Goal: Information Seeking & Learning: Learn about a topic

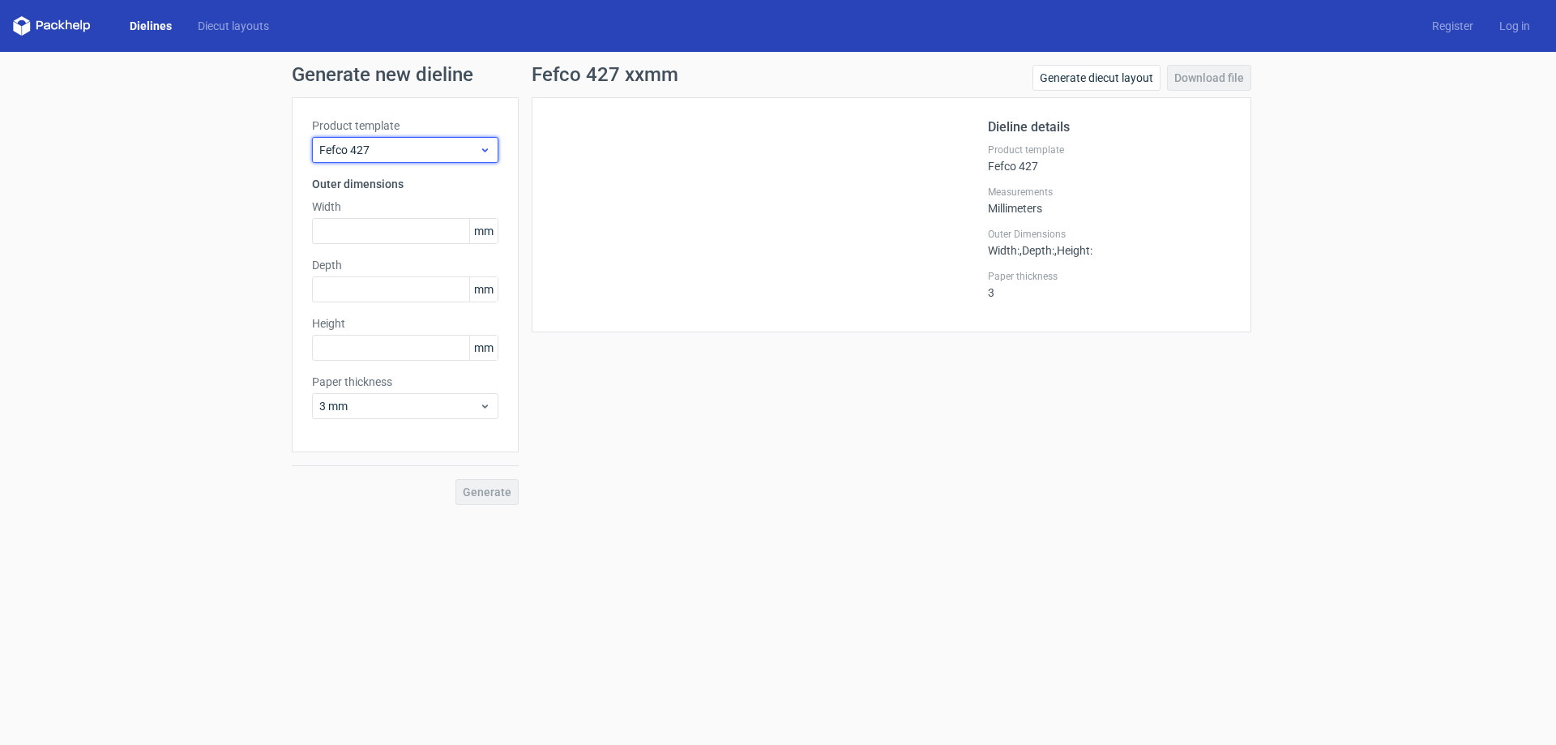
click at [483, 148] on icon at bounding box center [485, 149] width 12 height 13
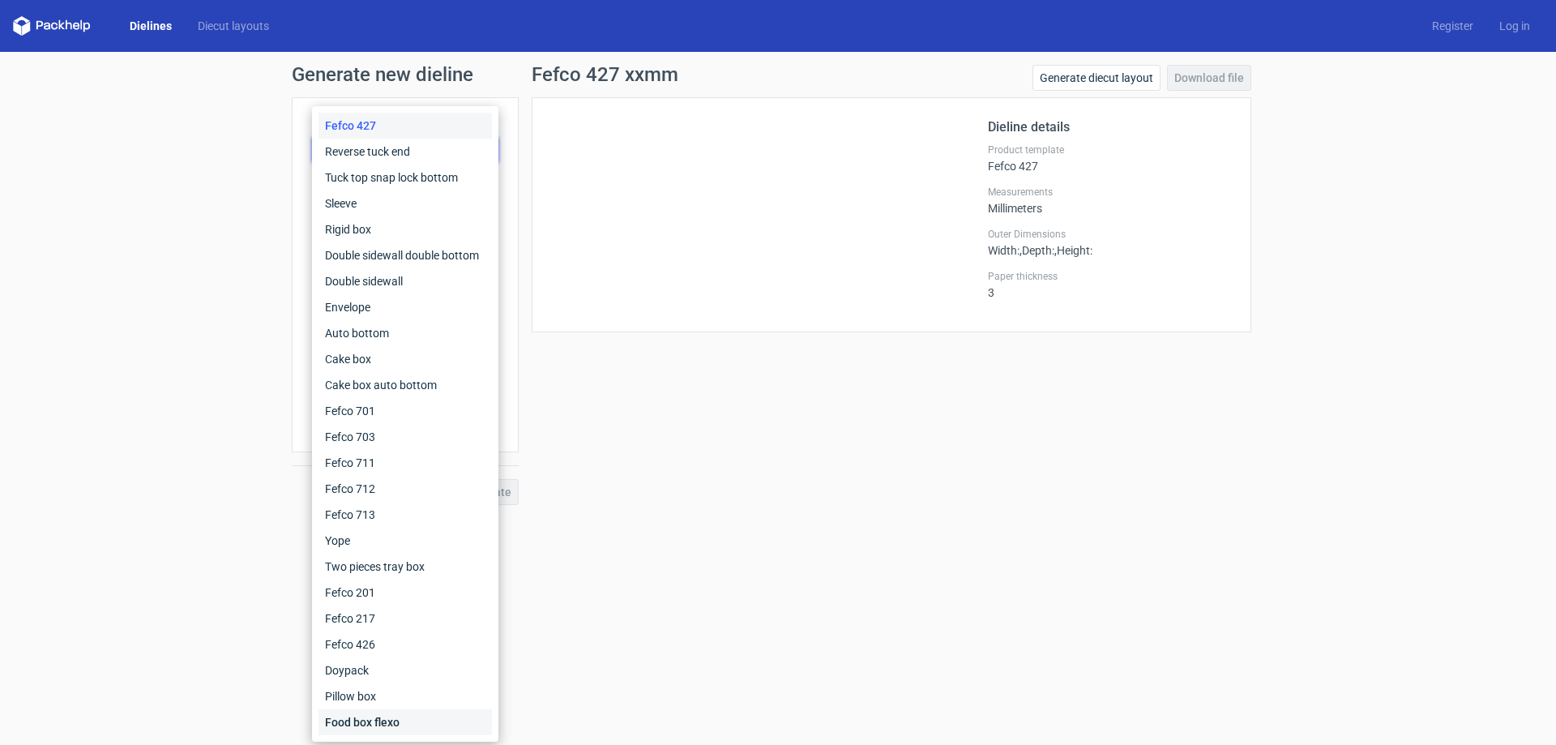
click at [381, 723] on div "Food box flexo" at bounding box center [404, 722] width 173 height 26
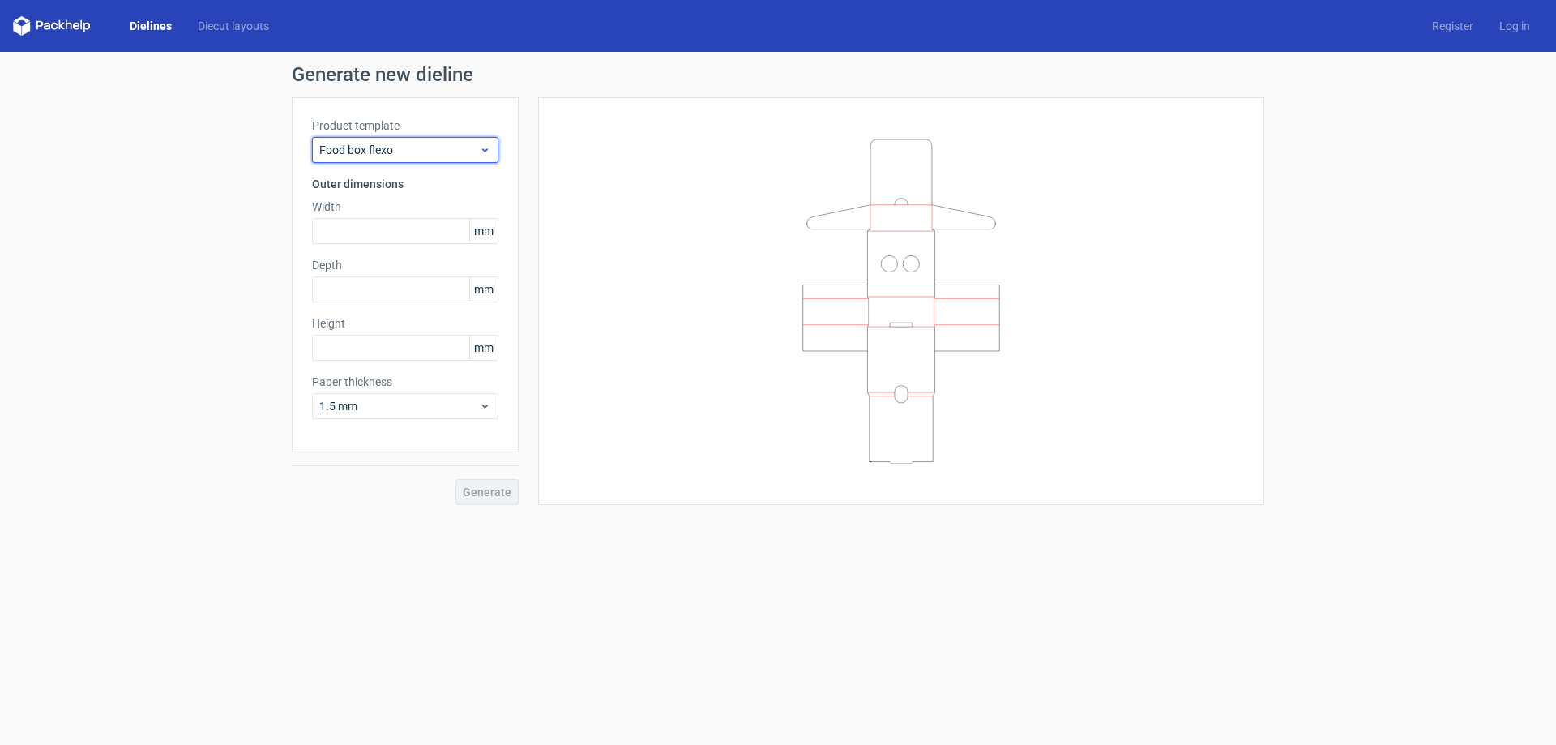
click at [484, 152] on icon at bounding box center [485, 149] width 12 height 13
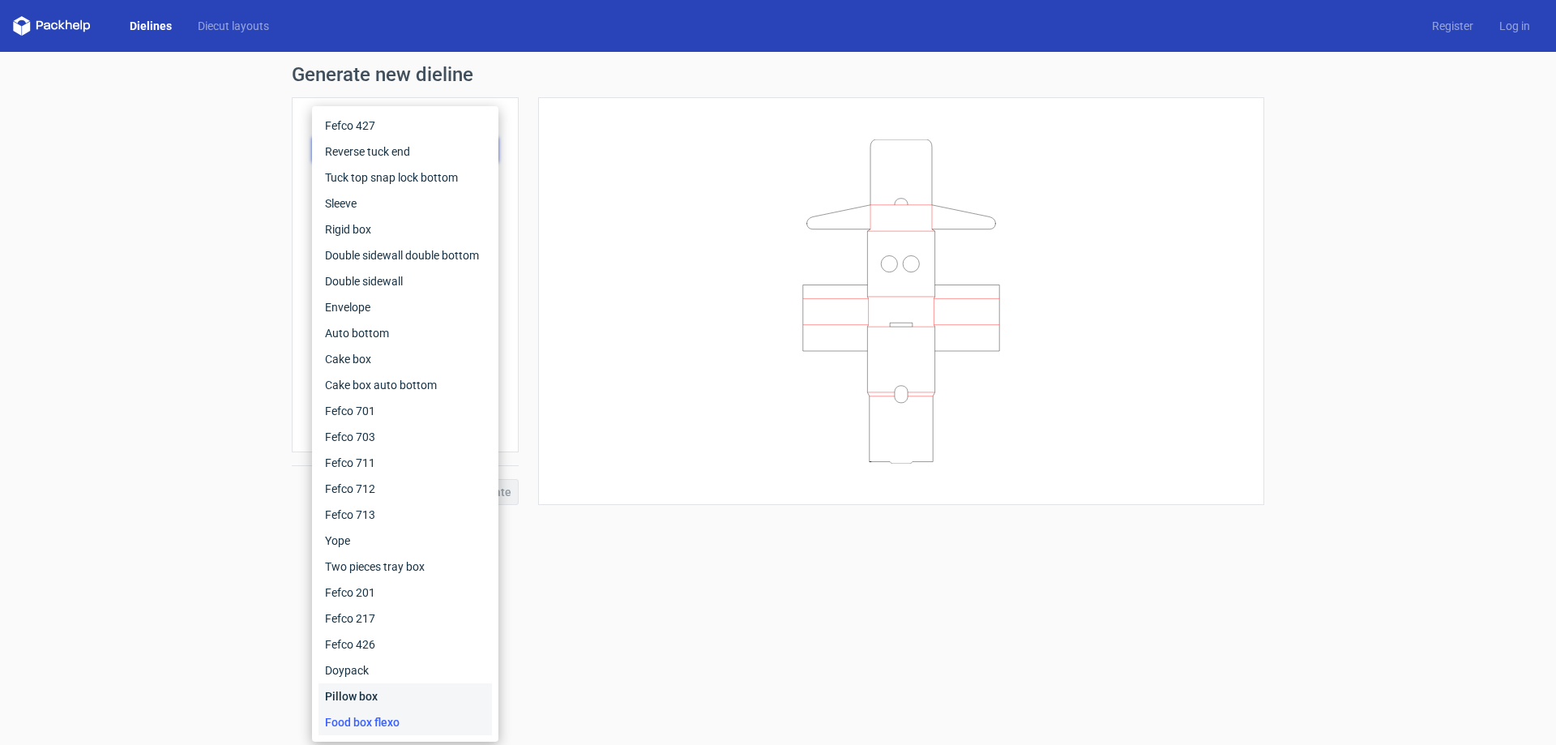
click at [402, 694] on div "Pillow box" at bounding box center [404, 696] width 173 height 26
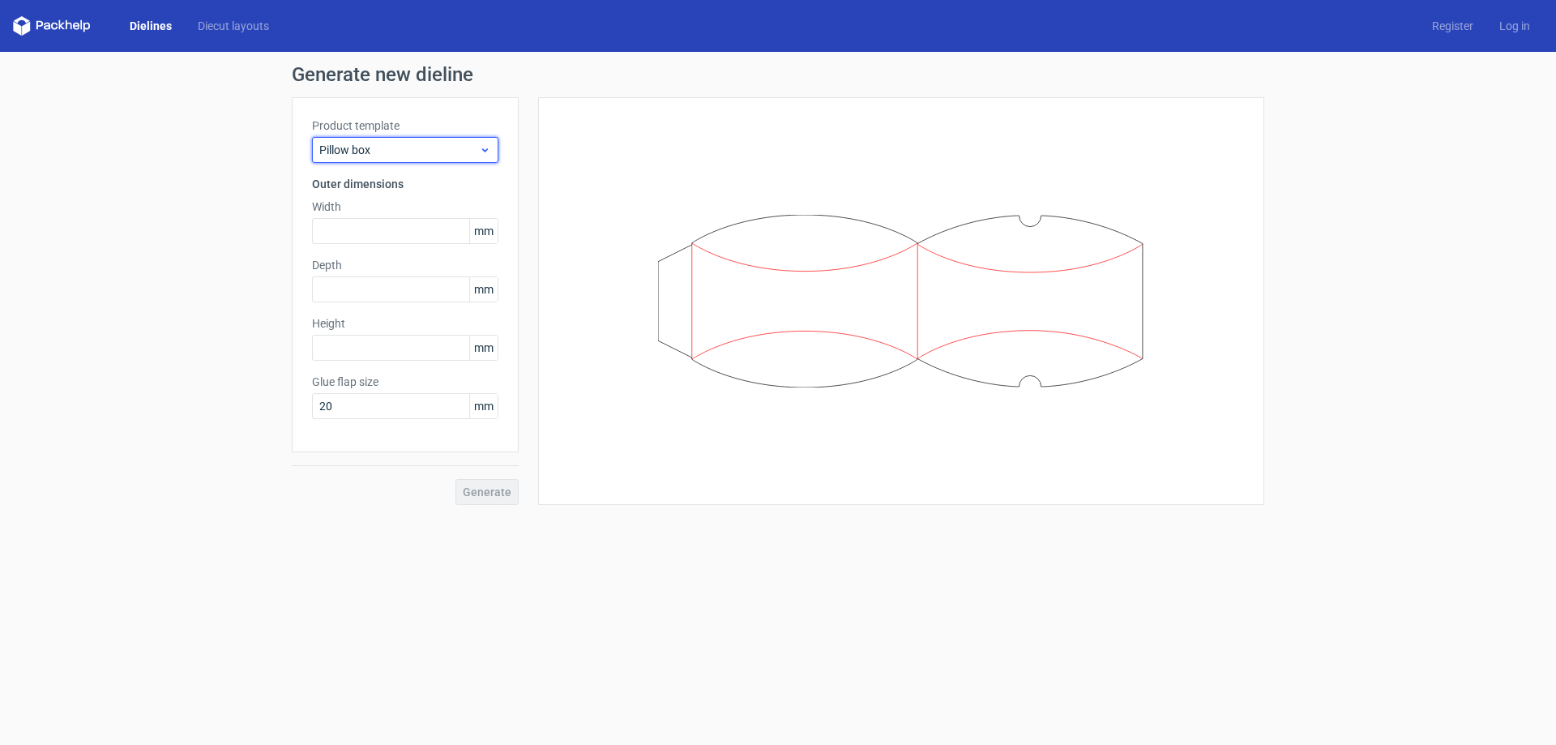
click at [489, 156] on icon at bounding box center [485, 149] width 12 height 13
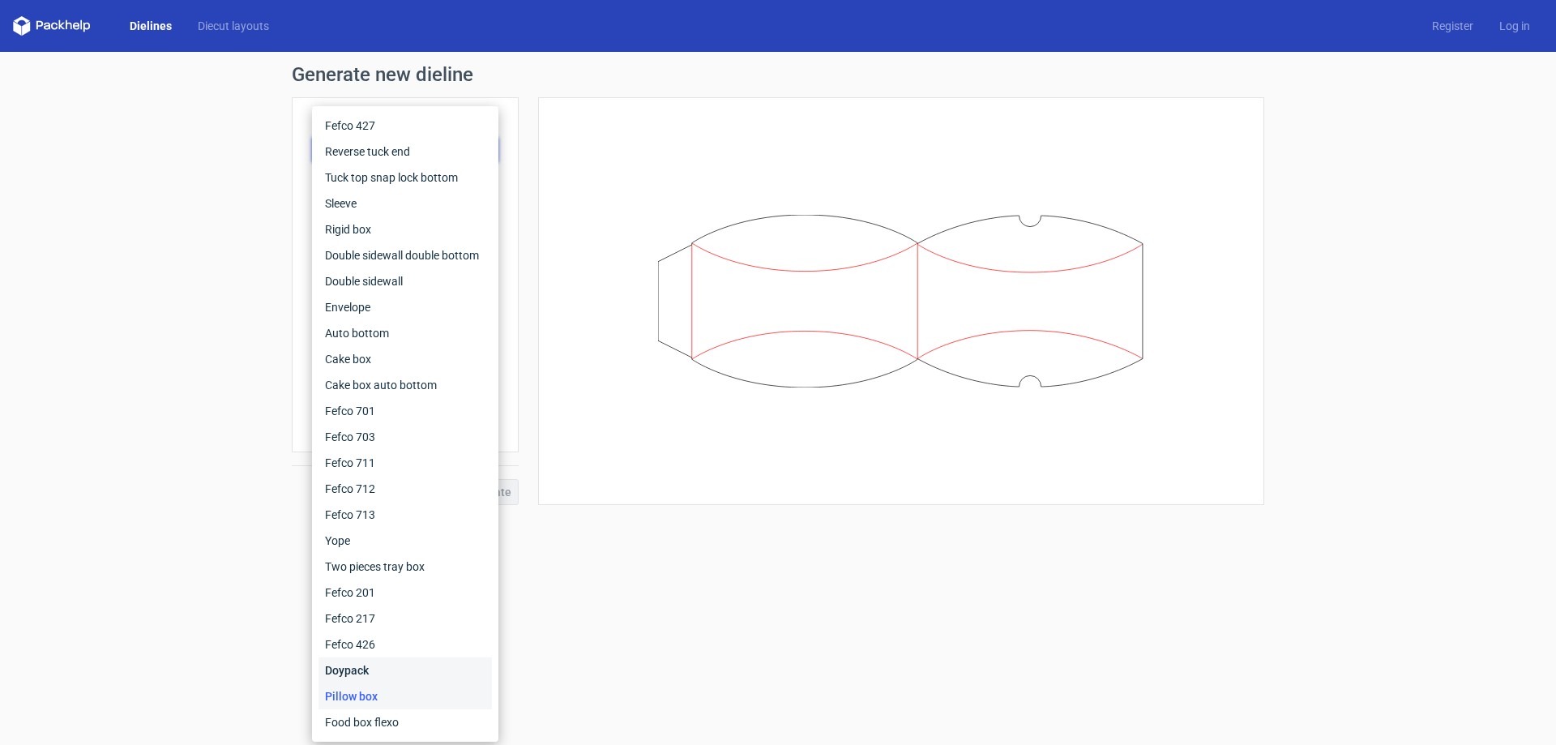
click at [397, 664] on div "Doypack" at bounding box center [404, 670] width 173 height 26
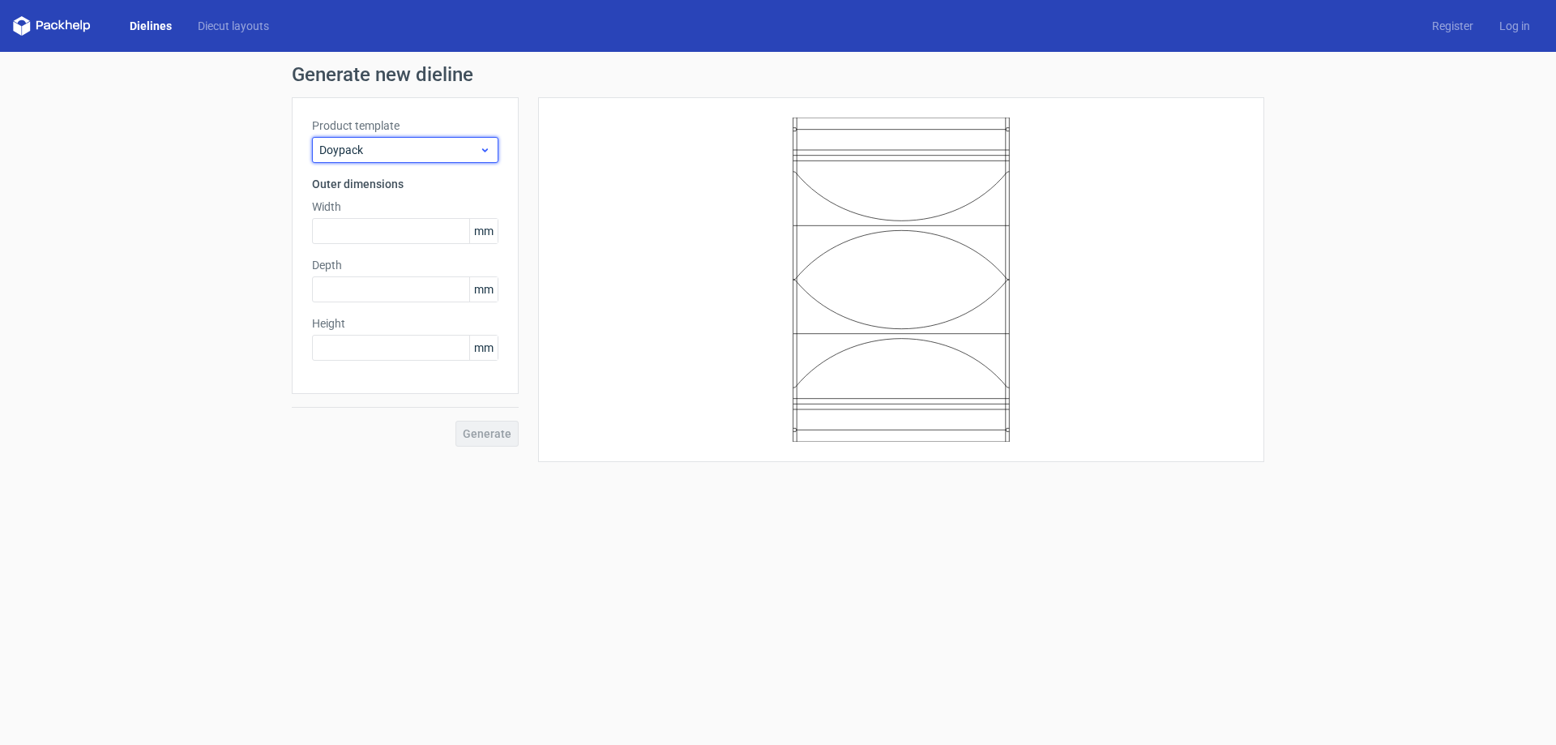
click at [479, 143] on icon at bounding box center [485, 149] width 12 height 13
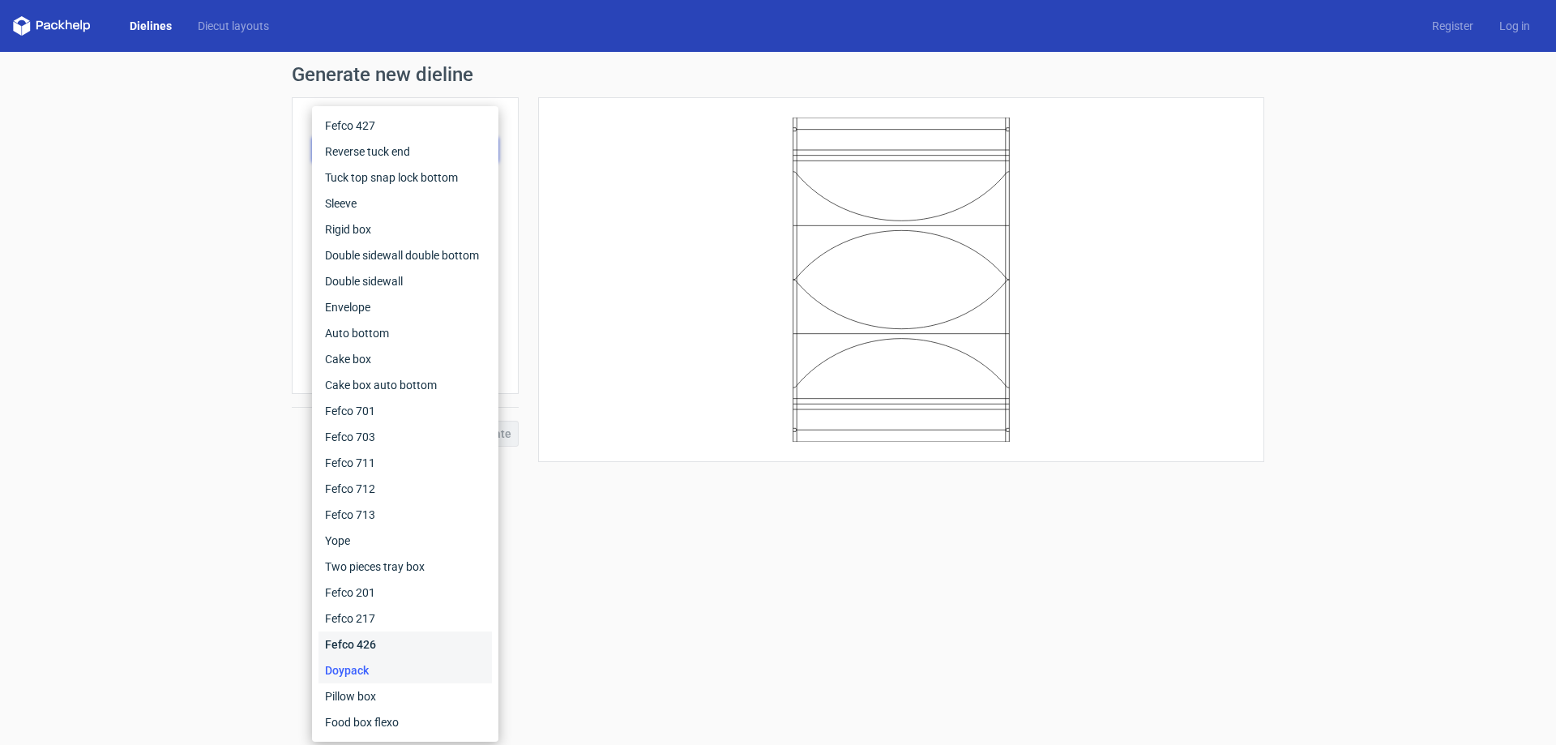
click at [360, 653] on div "Fefco 426" at bounding box center [404, 644] width 173 height 26
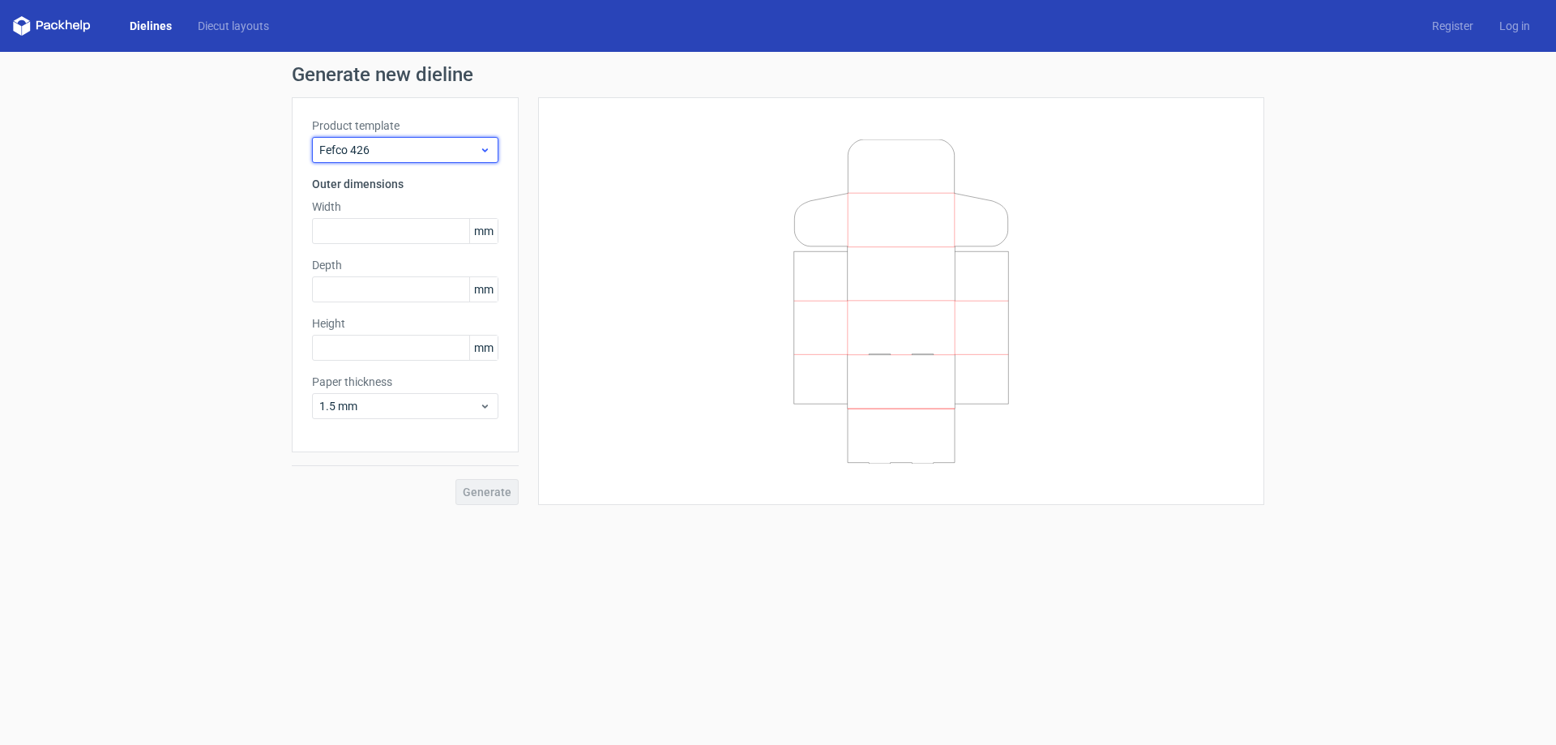
click at [485, 147] on icon at bounding box center [485, 149] width 12 height 13
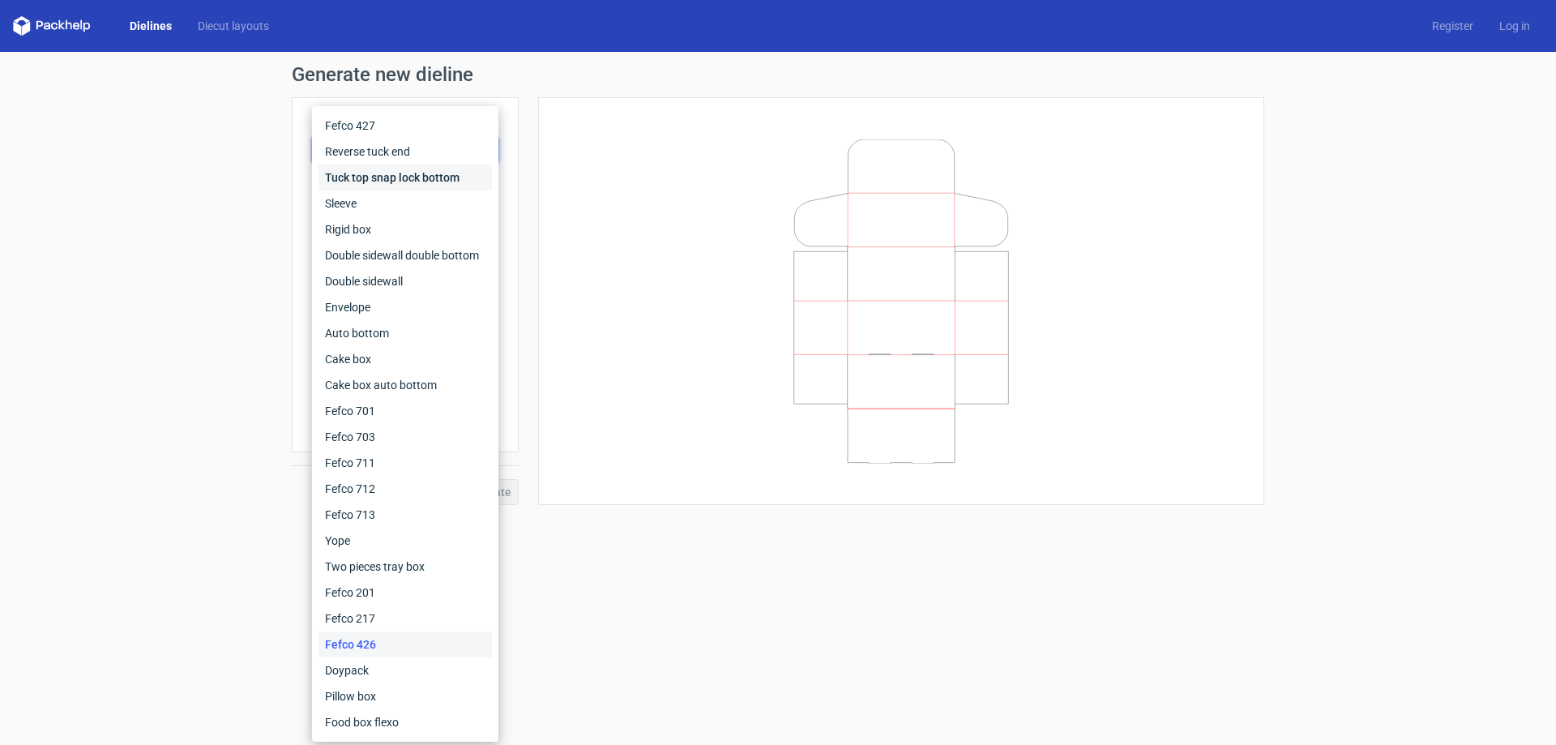
click at [421, 169] on div "Tuck top snap lock bottom" at bounding box center [404, 178] width 173 height 26
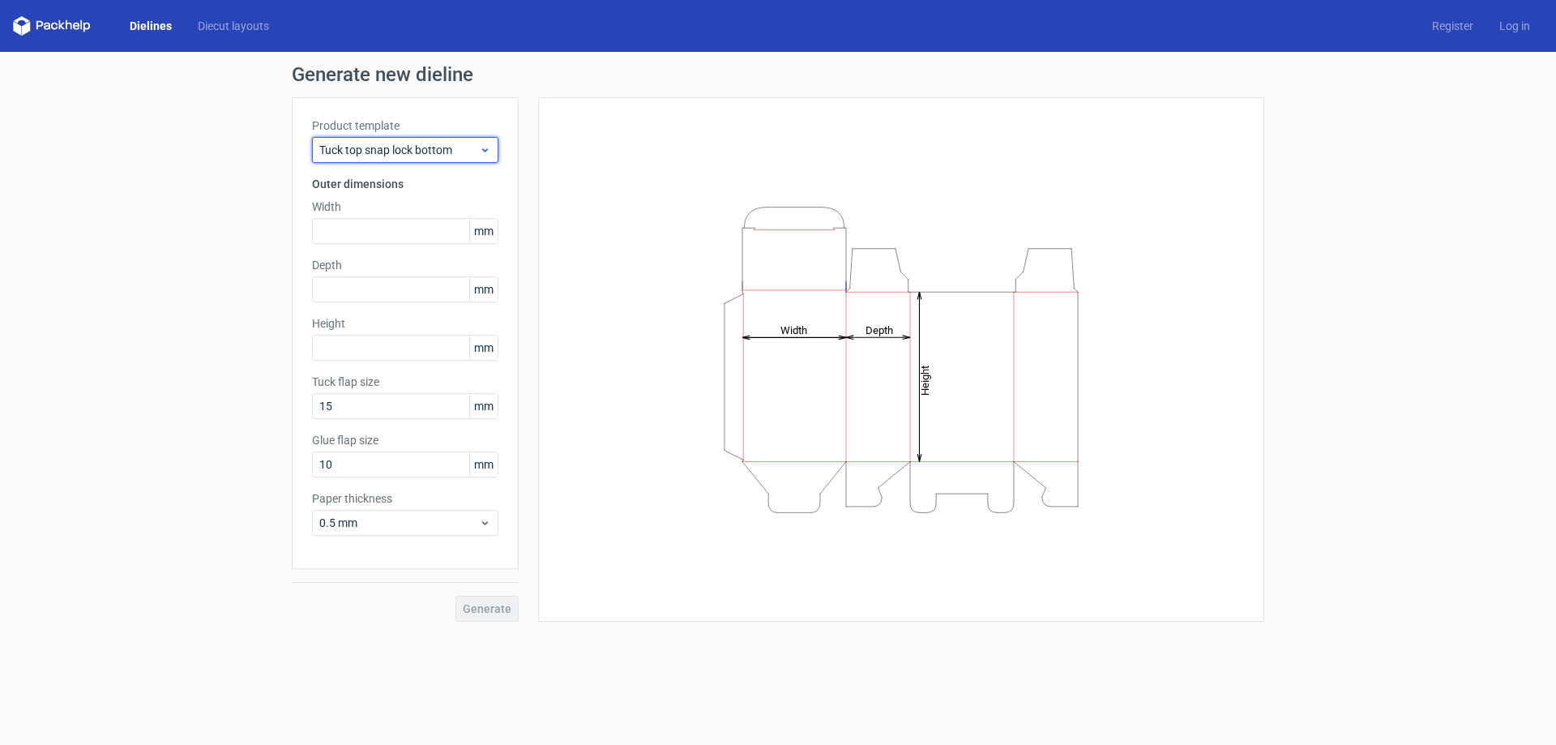
click at [490, 142] on div "Tuck top snap lock bottom" at bounding box center [405, 150] width 186 height 26
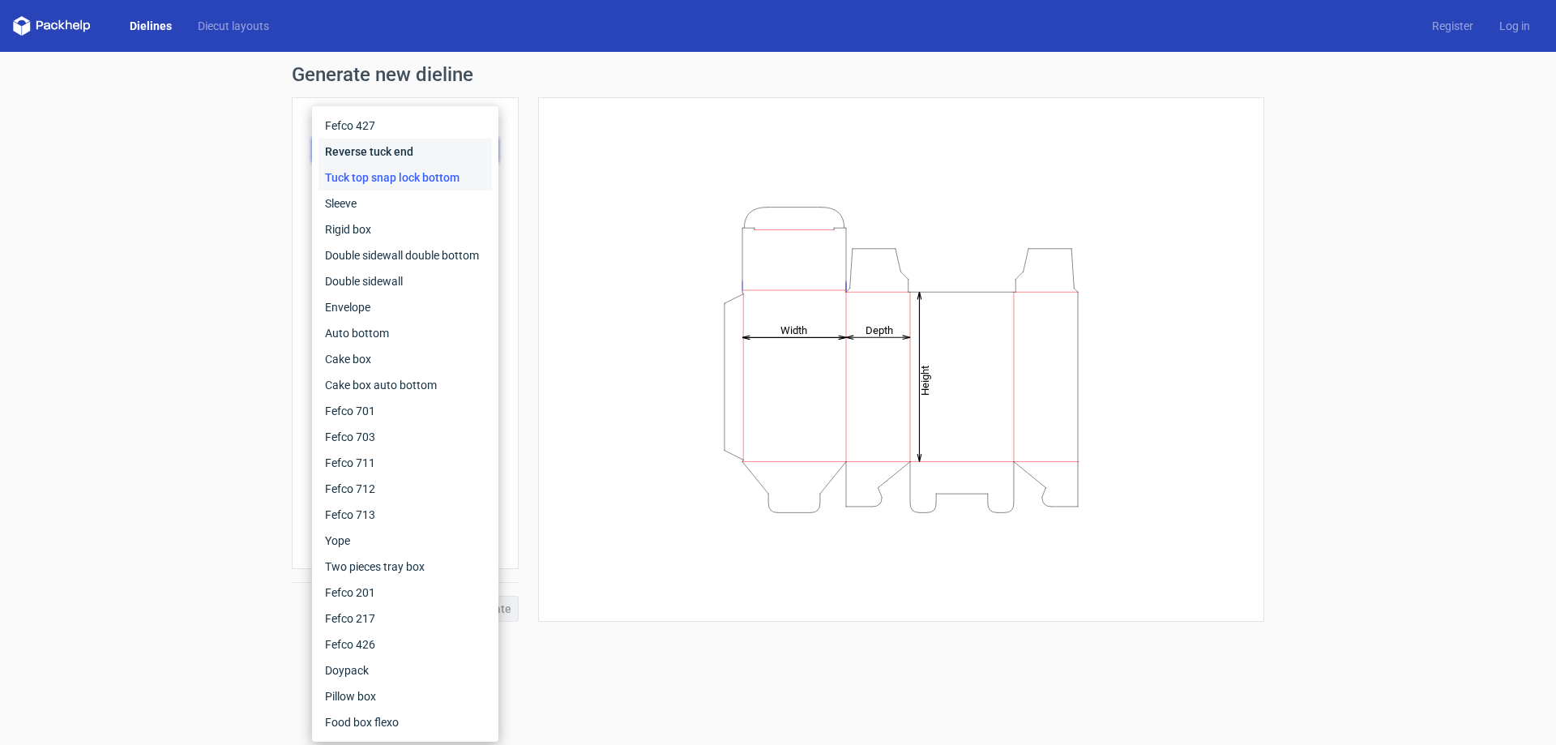
click at [397, 150] on div "Reverse tuck end" at bounding box center [404, 152] width 173 height 26
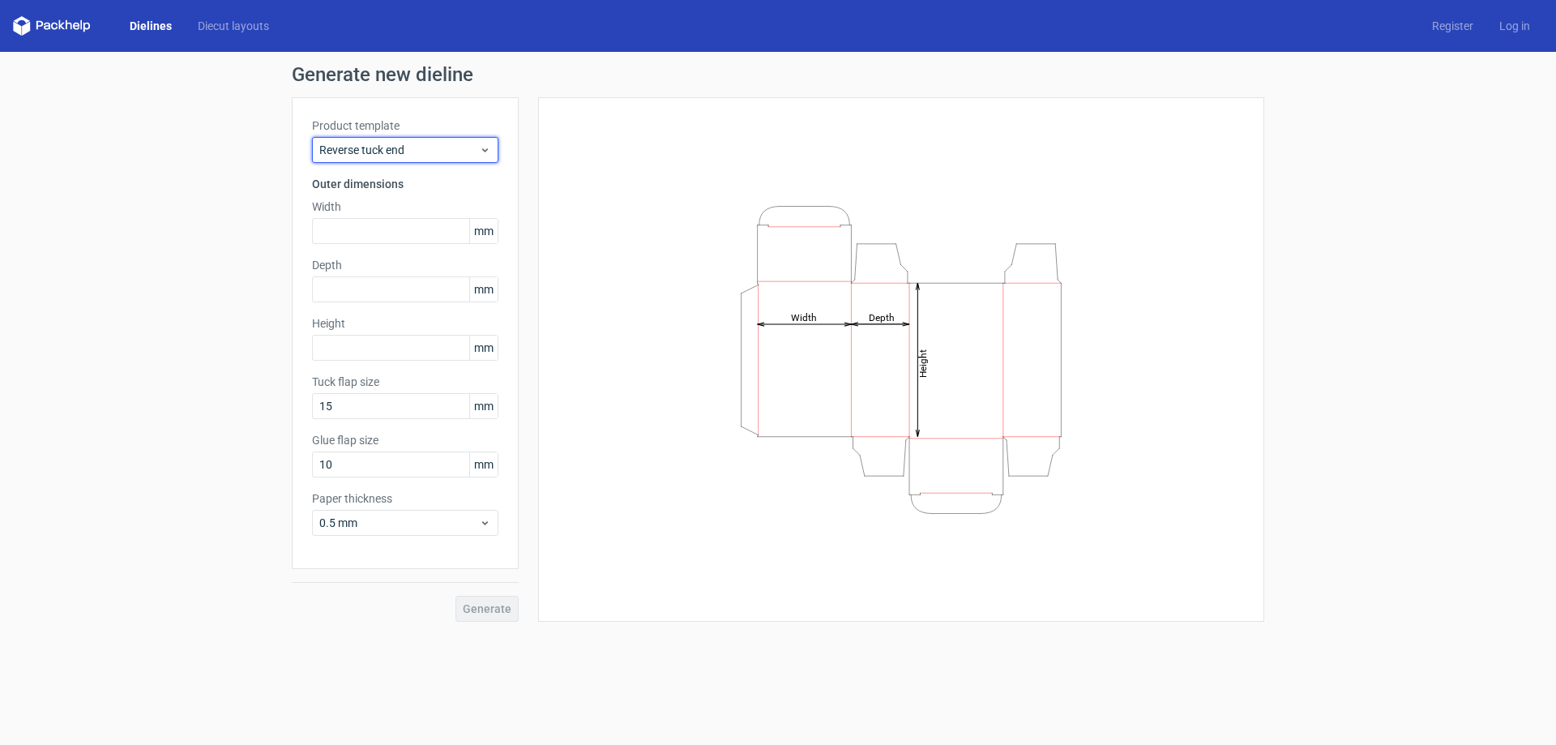
click at [397, 150] on span "Reverse tuck end" at bounding box center [399, 150] width 160 height 16
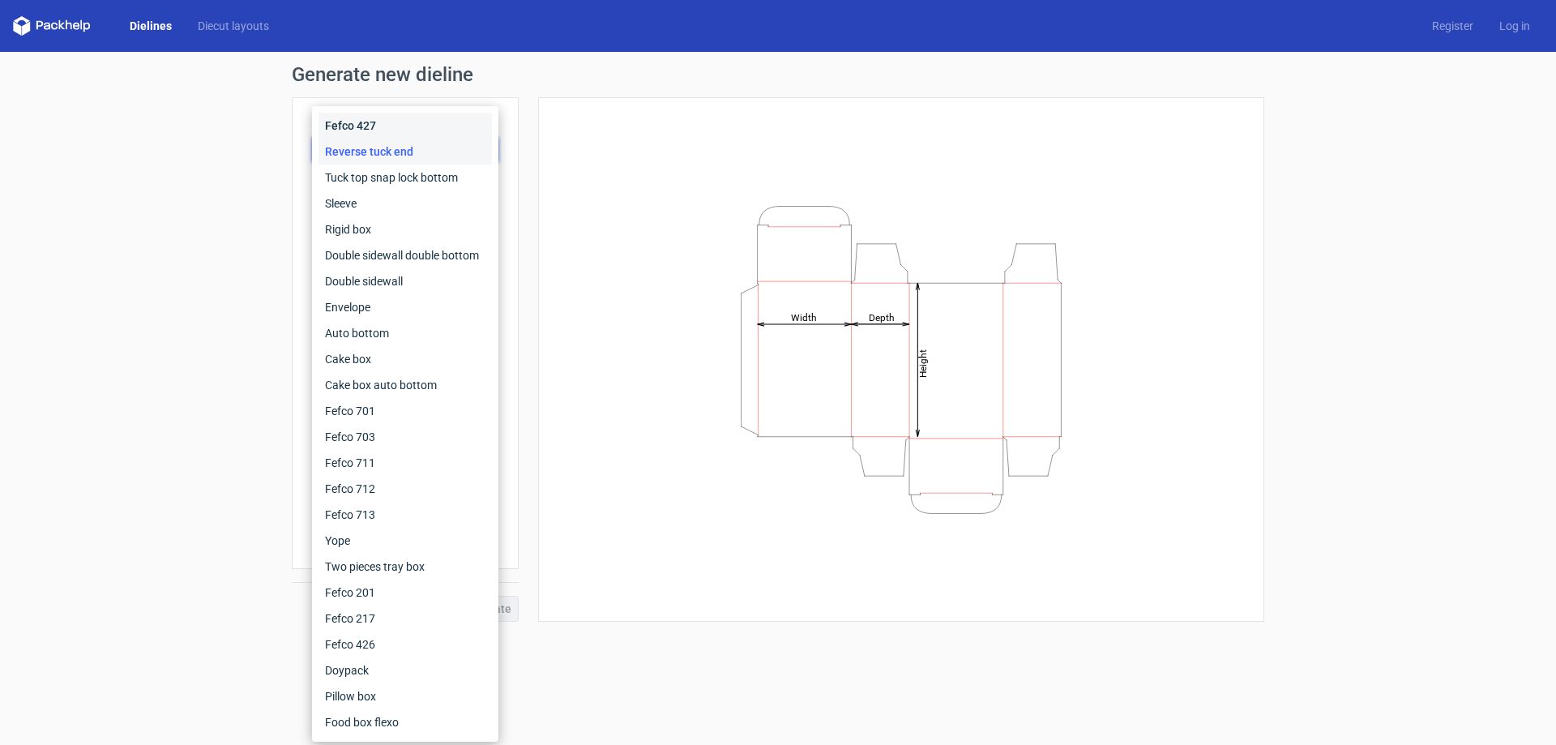
click at [356, 131] on div "Fefco 427" at bounding box center [404, 126] width 173 height 26
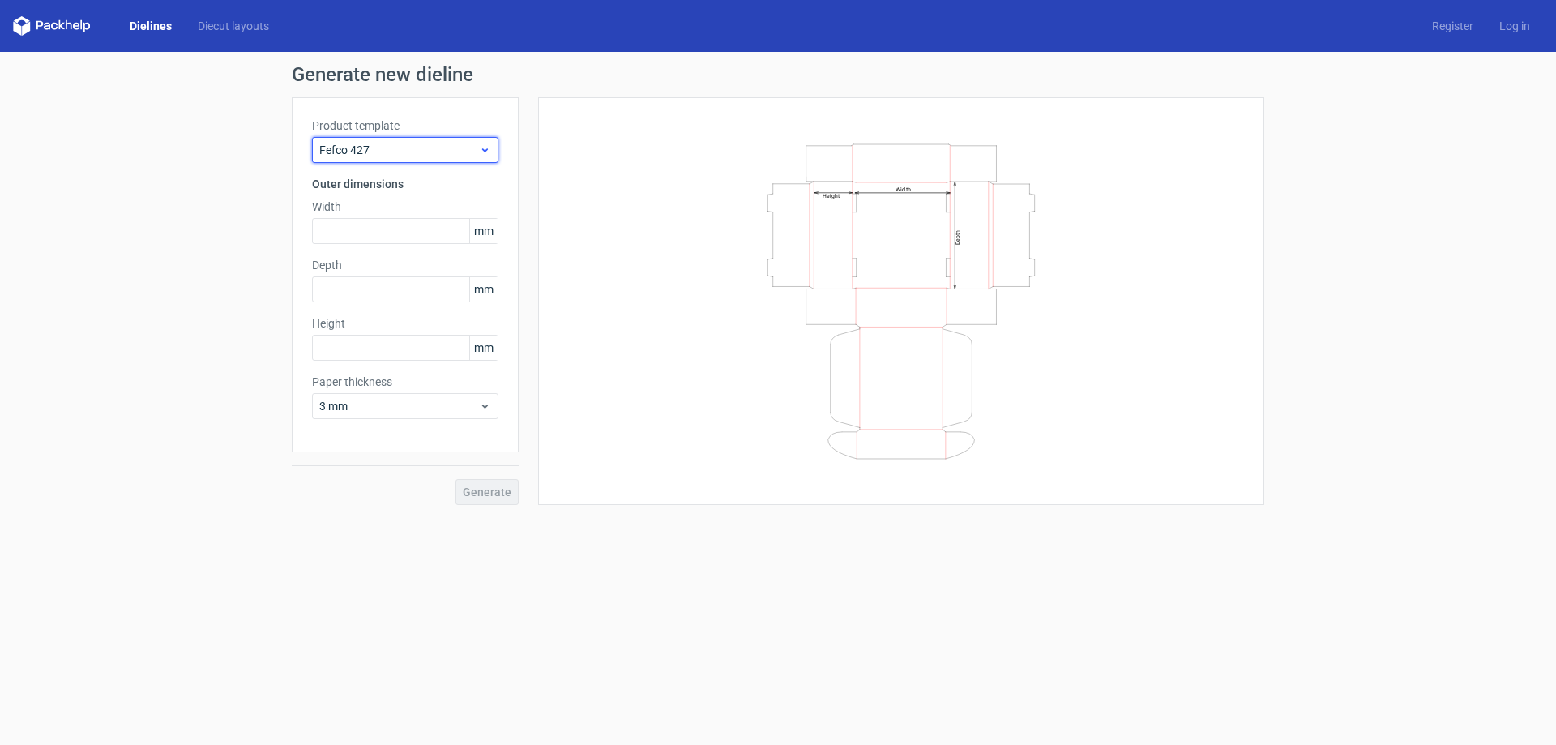
click at [476, 152] on span "Fefco 427" at bounding box center [399, 150] width 160 height 16
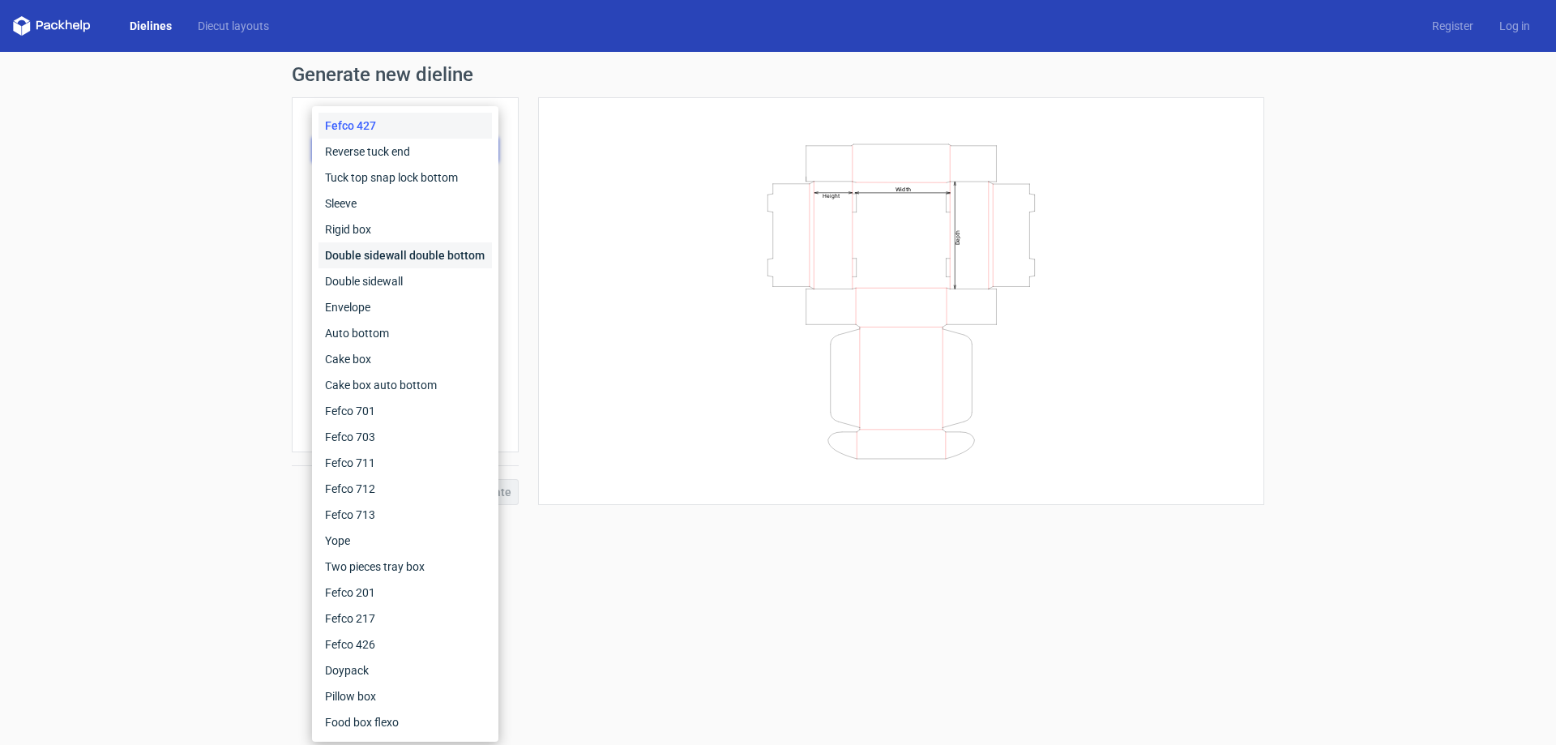
click at [362, 251] on div "Double sidewall double bottom" at bounding box center [404, 255] width 173 height 26
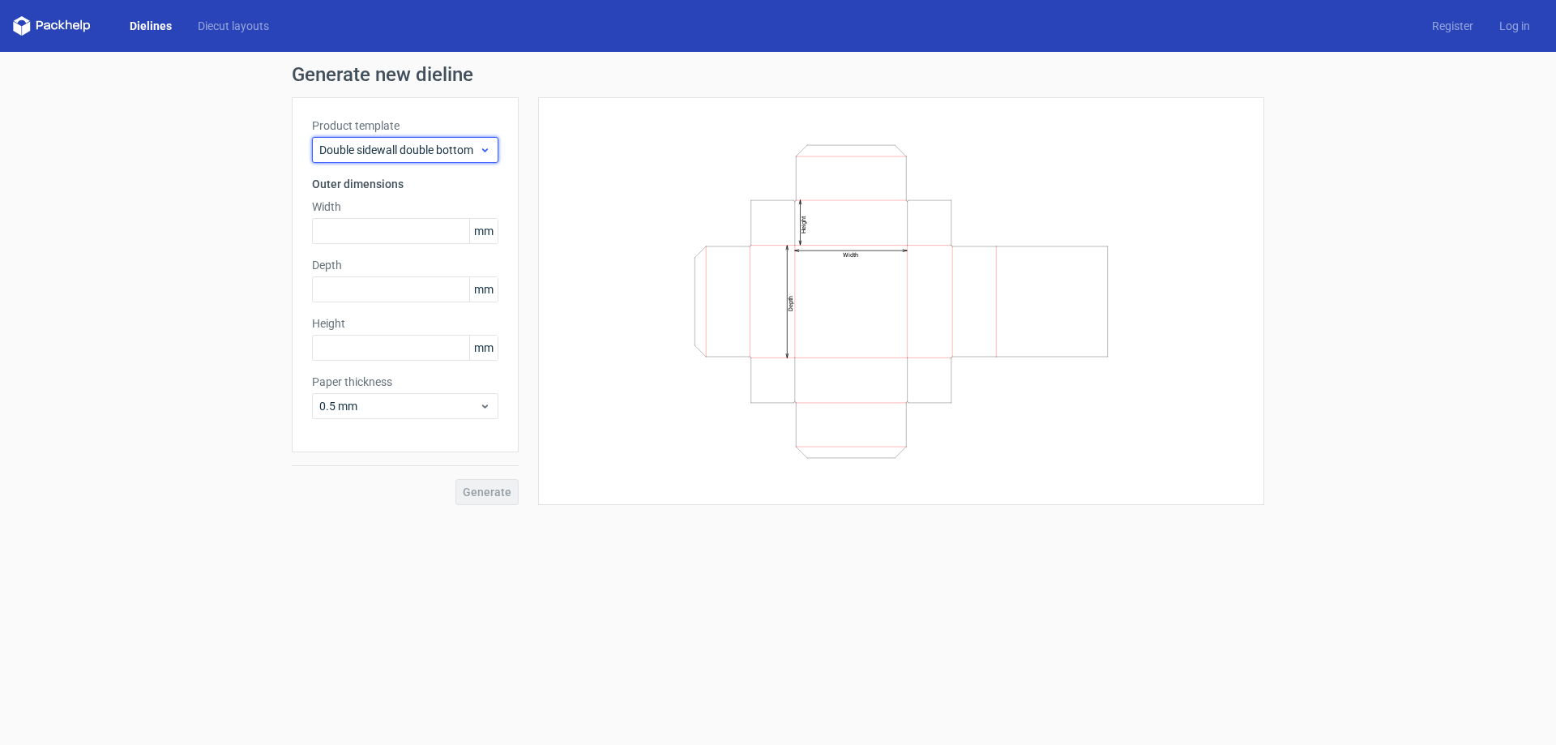
click at [476, 149] on span "Double sidewall double bottom" at bounding box center [399, 150] width 160 height 16
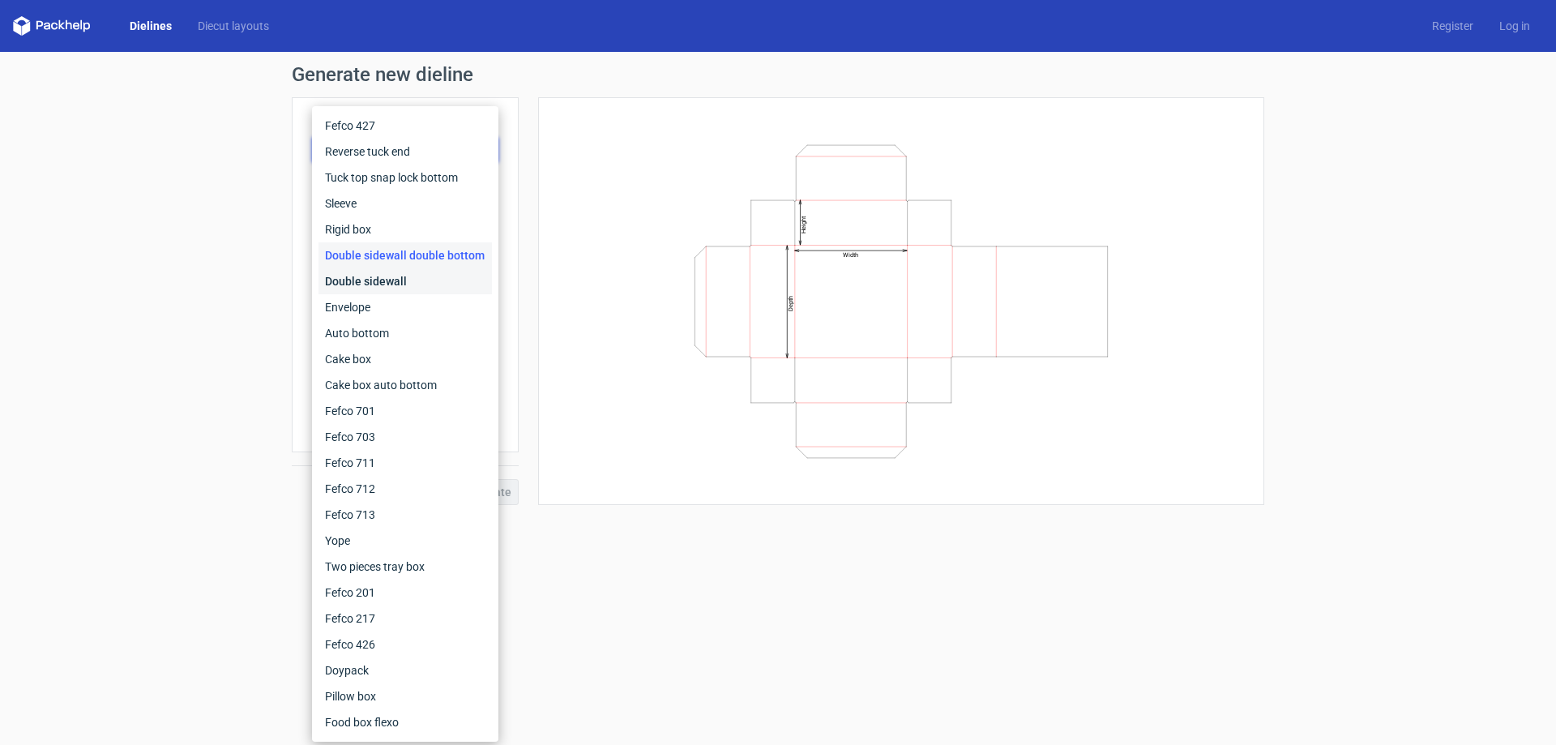
click at [427, 276] on div "Double sidewall" at bounding box center [404, 281] width 173 height 26
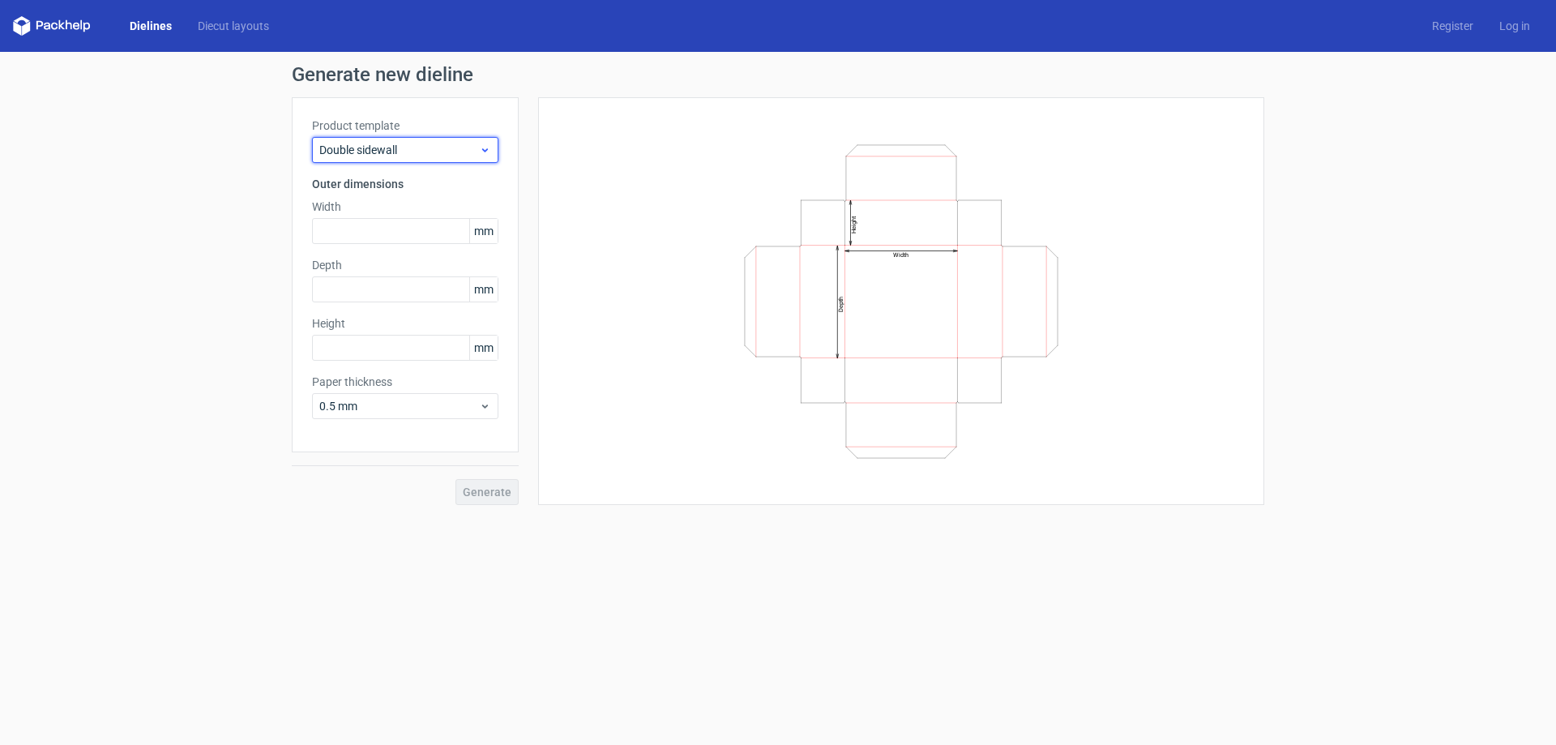
click at [472, 147] on span "Double sidewall" at bounding box center [399, 150] width 160 height 16
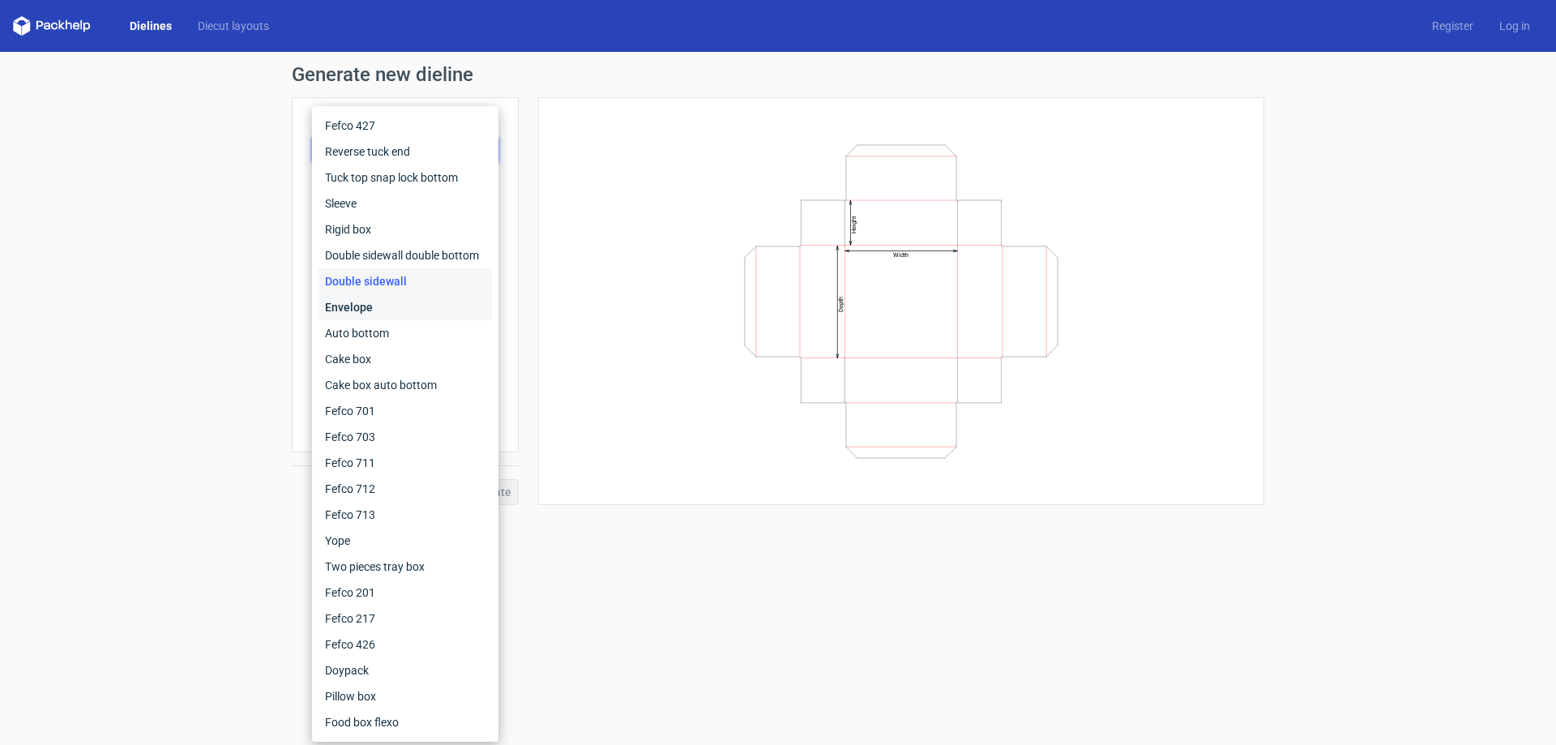
click at [421, 307] on div "Envelope" at bounding box center [404, 307] width 173 height 26
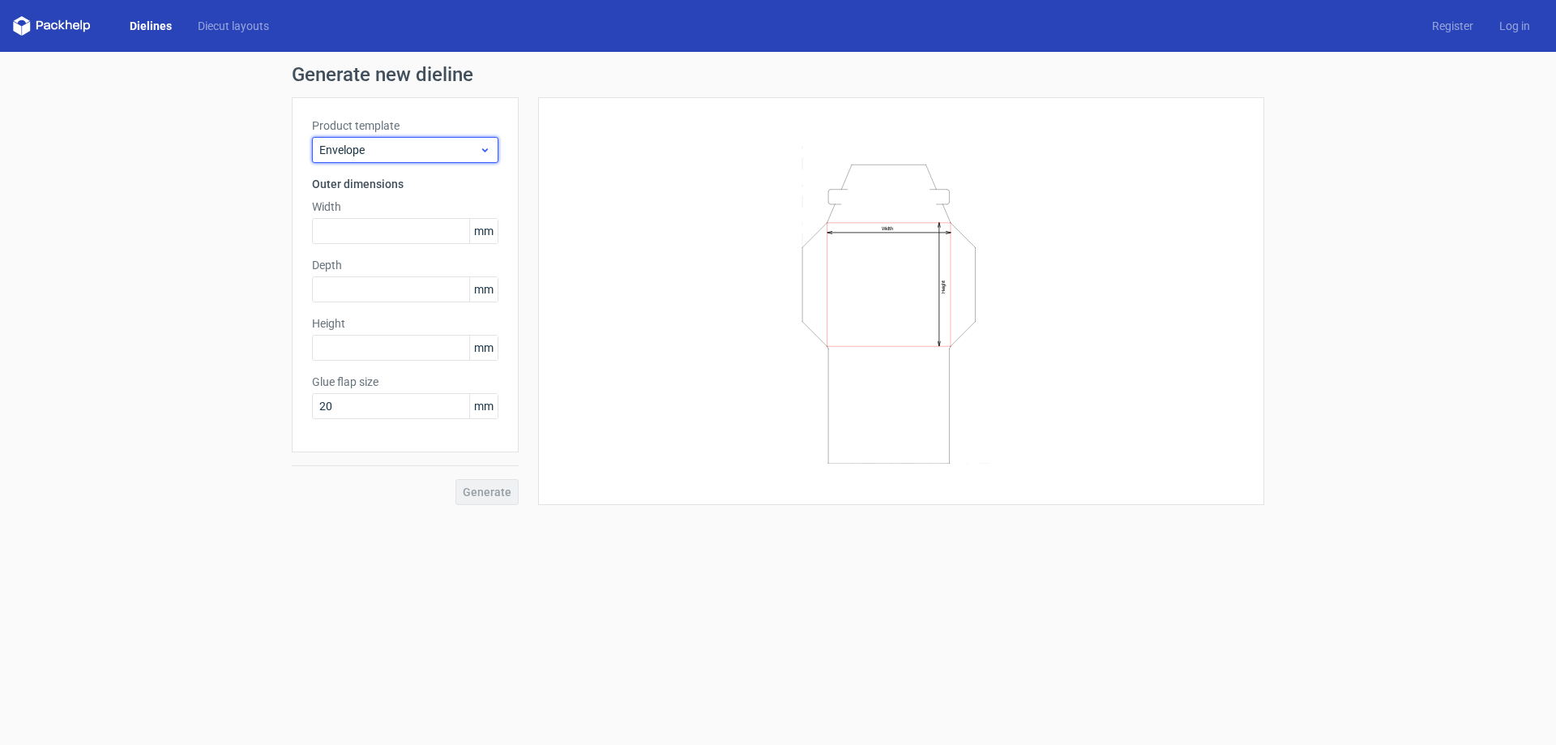
click at [472, 137] on div "Envelope" at bounding box center [405, 150] width 186 height 26
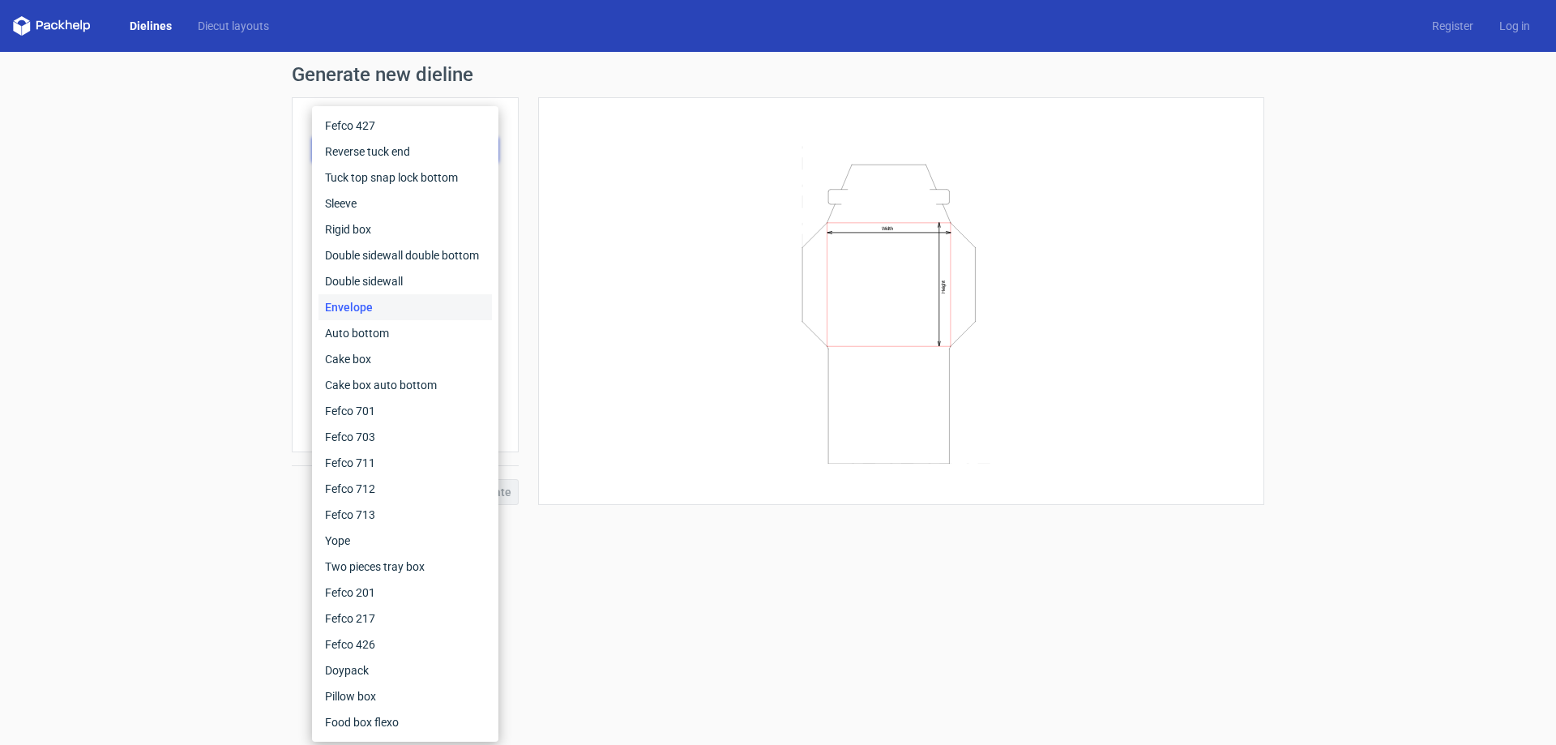
click at [577, 317] on div "Width Height" at bounding box center [901, 301] width 686 height 367
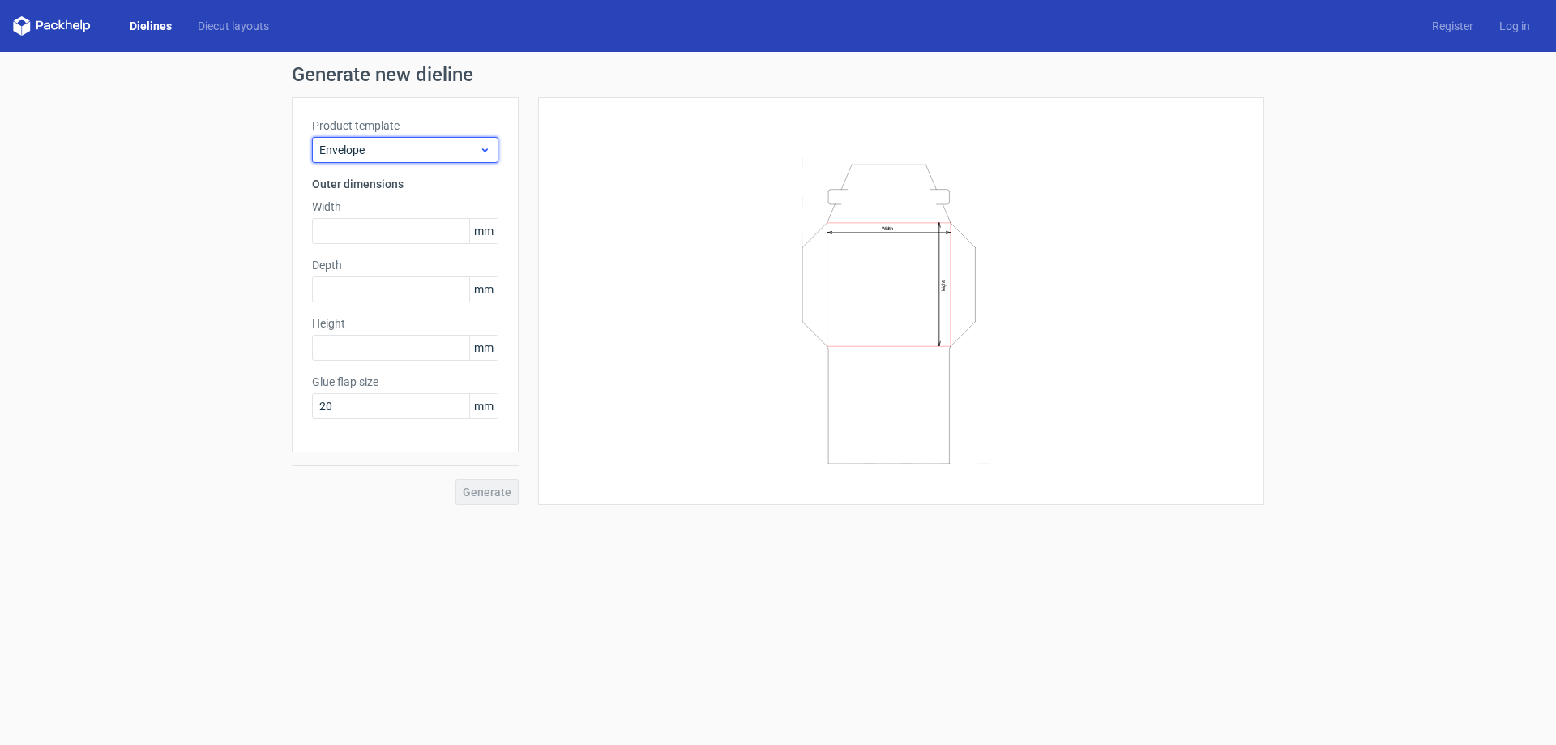
click at [408, 140] on div "Envelope" at bounding box center [405, 150] width 186 height 26
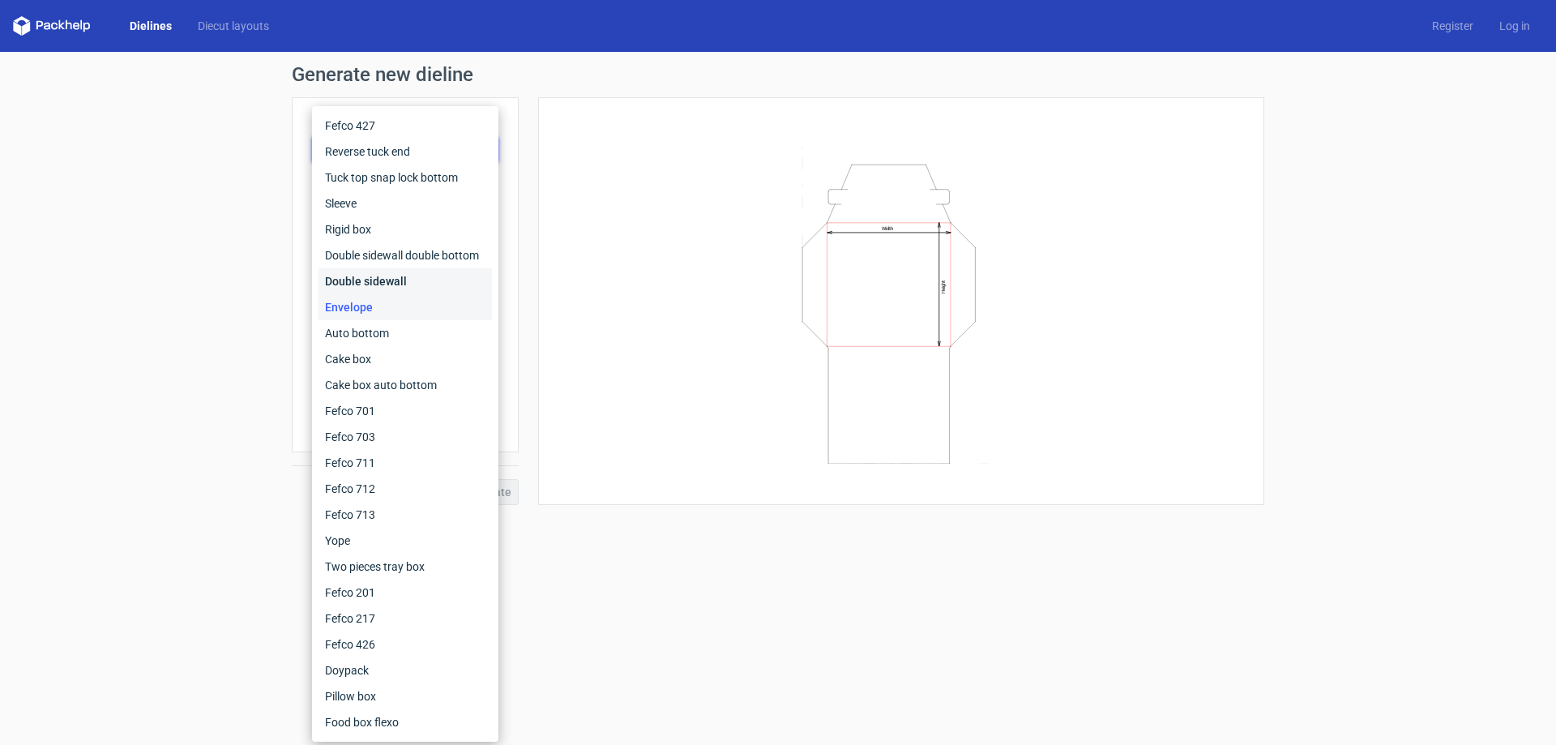
click at [417, 280] on div "Double sidewall" at bounding box center [404, 281] width 173 height 26
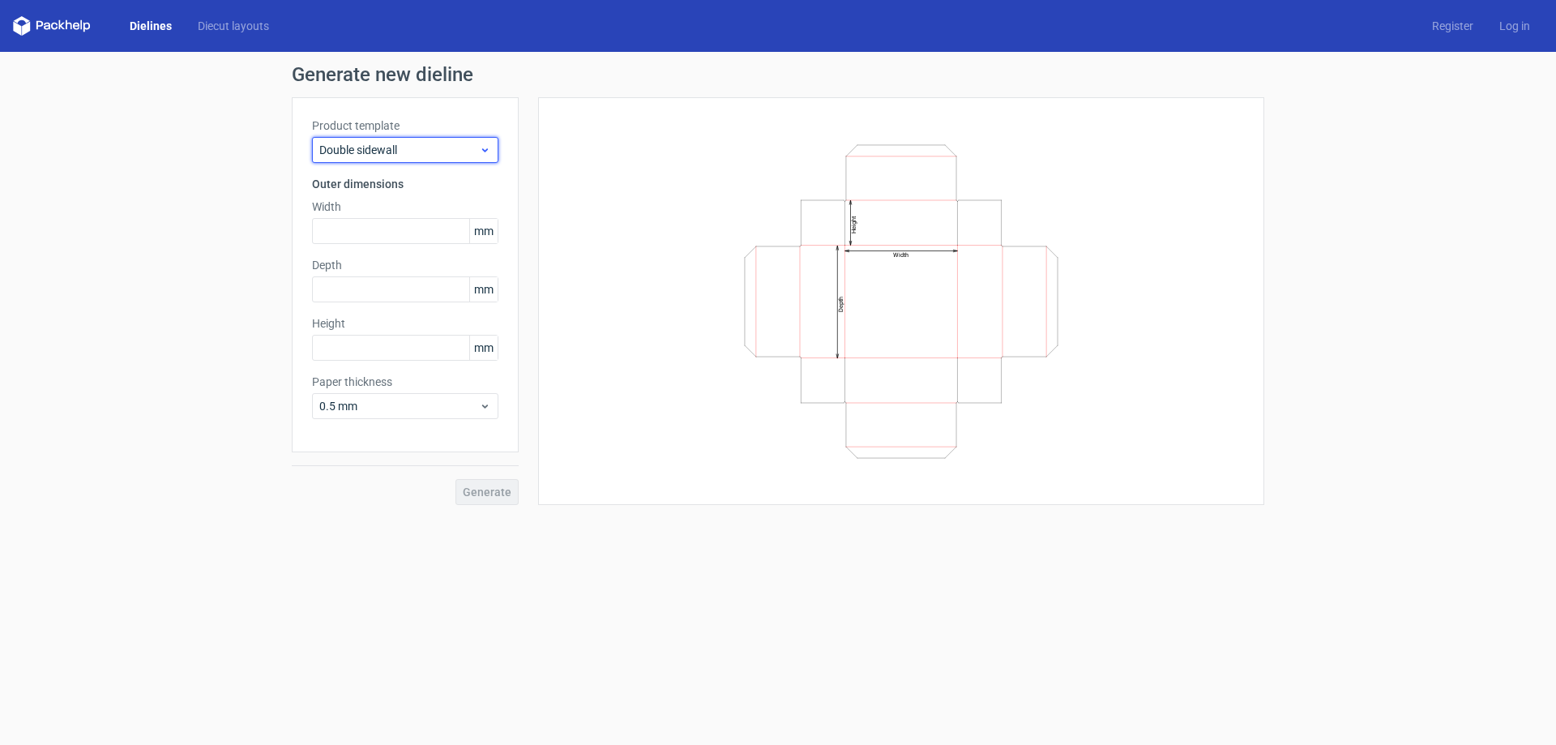
click at [422, 152] on span "Double sidewall" at bounding box center [399, 150] width 160 height 16
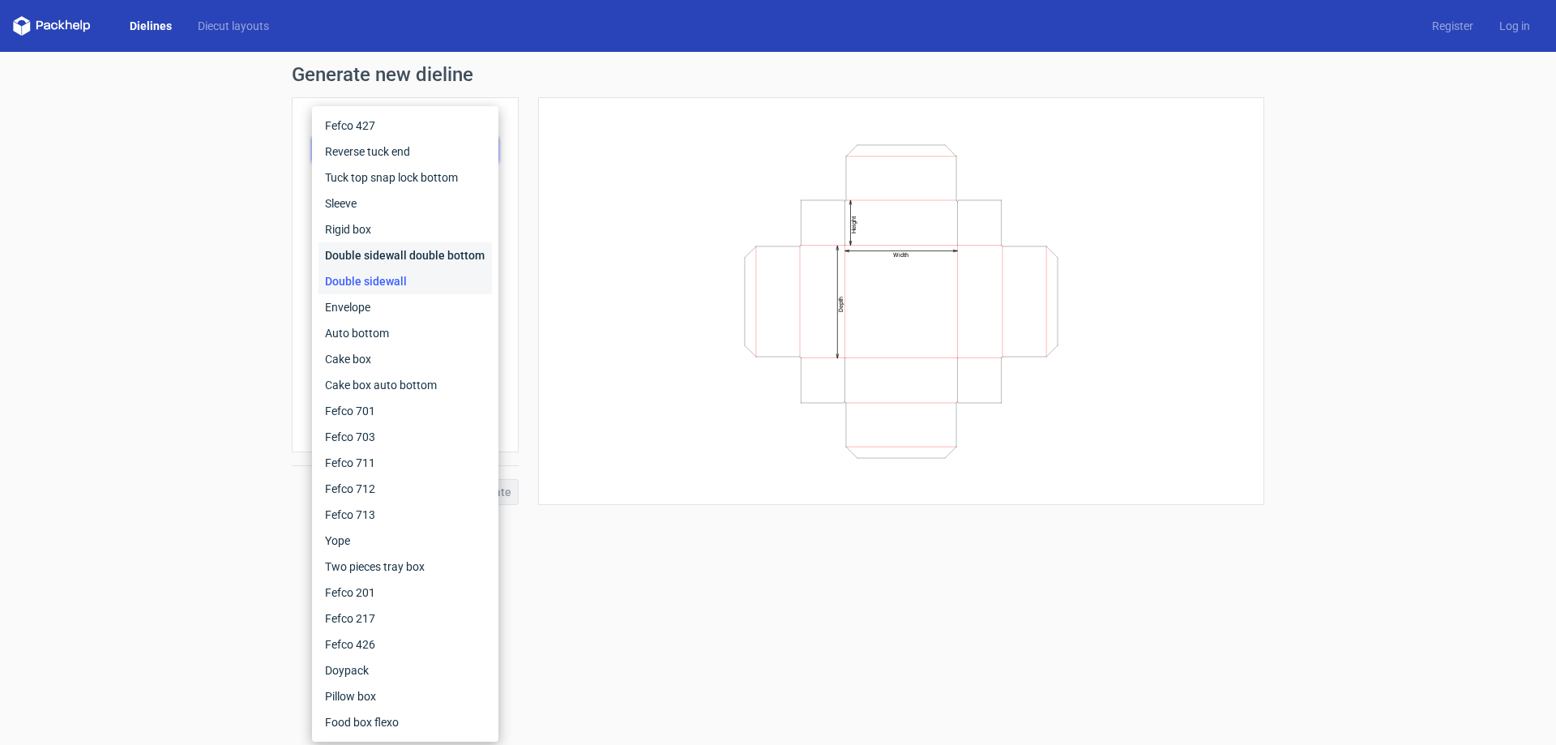
click at [452, 259] on div "Double sidewall double bottom" at bounding box center [404, 255] width 173 height 26
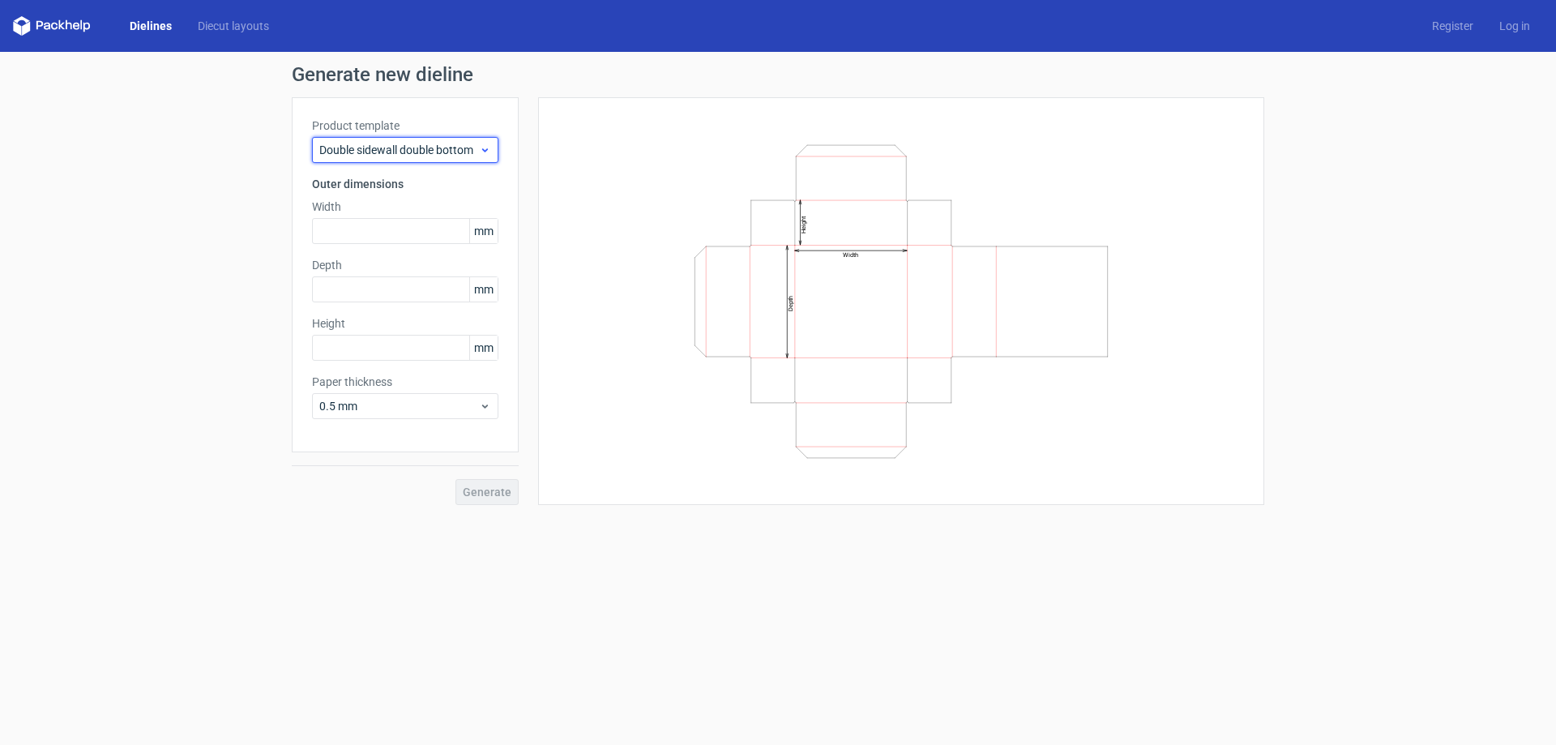
click at [448, 151] on span "Double sidewall double bottom" at bounding box center [399, 150] width 160 height 16
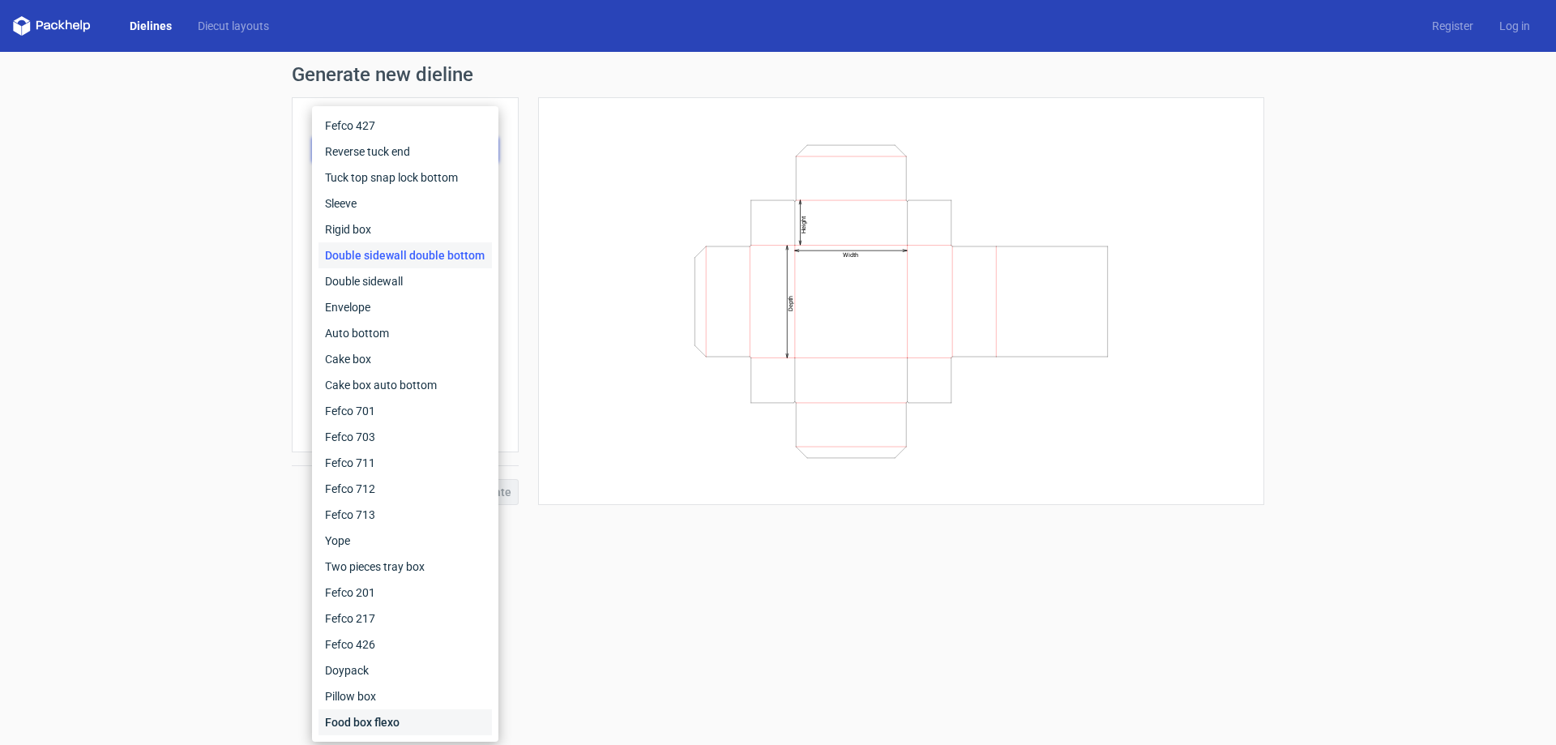
click at [421, 713] on div "Food box flexo" at bounding box center [404, 722] width 173 height 26
